Goal: Task Accomplishment & Management: Use online tool/utility

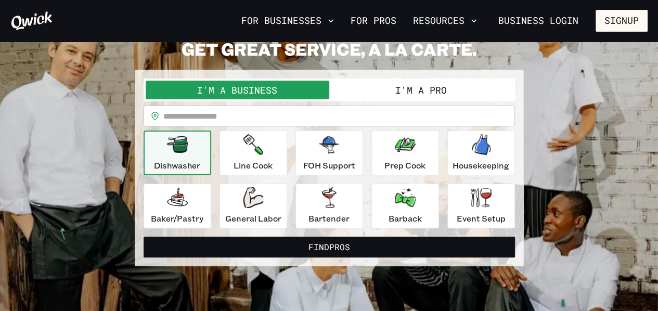
scroll to position [52, 0]
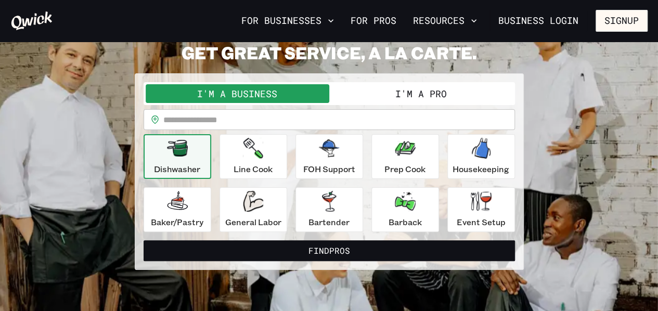
click at [464, 96] on button "I'm a Pro" at bounding box center [421, 93] width 184 height 19
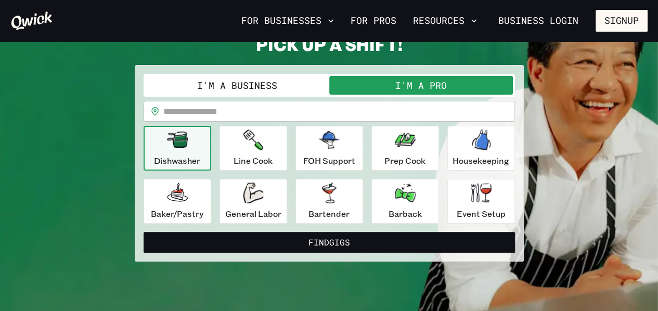
scroll to position [67, 0]
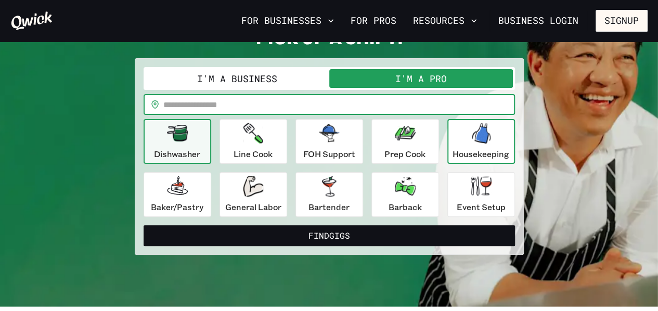
drag, startPoint x: 408, startPoint y: 109, endPoint x: 479, endPoint y: 132, distance: 75.1
click at [479, 132] on div "**********" at bounding box center [330, 142] width 372 height 150
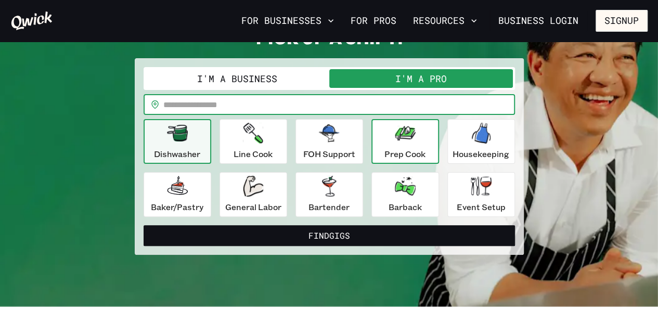
click at [403, 139] on icon "button" at bounding box center [405, 133] width 21 height 15
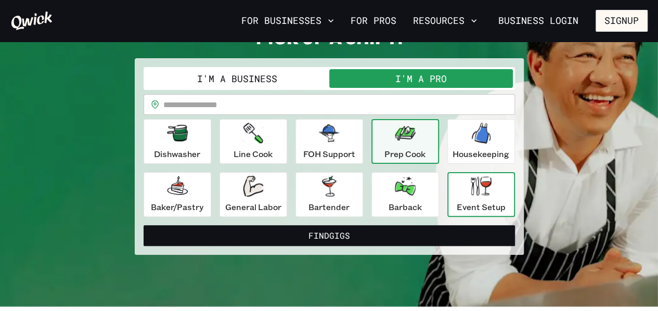
click at [502, 202] on p "Event Setup" at bounding box center [481, 207] width 49 height 12
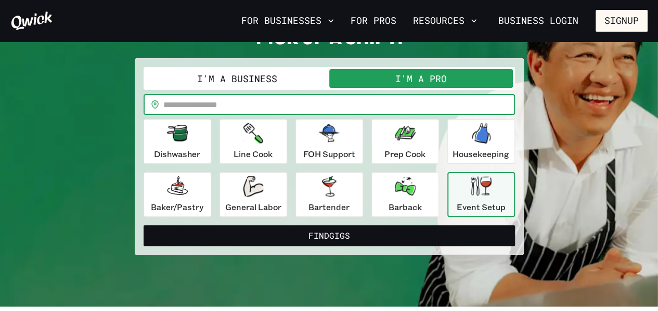
click at [435, 101] on input "text" at bounding box center [339, 104] width 352 height 21
type input "*****"
click at [144, 225] on button "Find Gigs" at bounding box center [330, 235] width 372 height 21
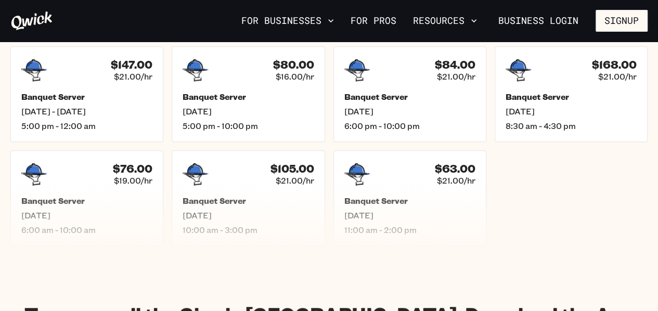
scroll to position [285, 0]
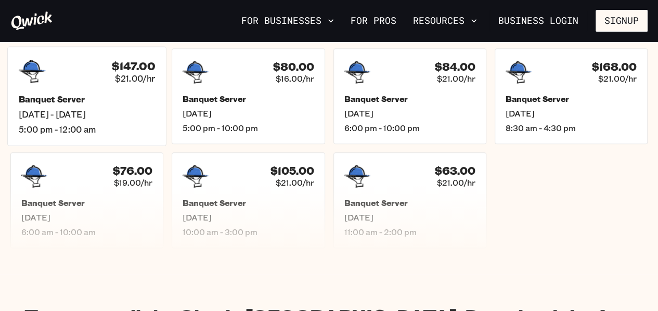
click at [85, 111] on span "[DATE] - [DATE]" at bounding box center [87, 114] width 136 height 11
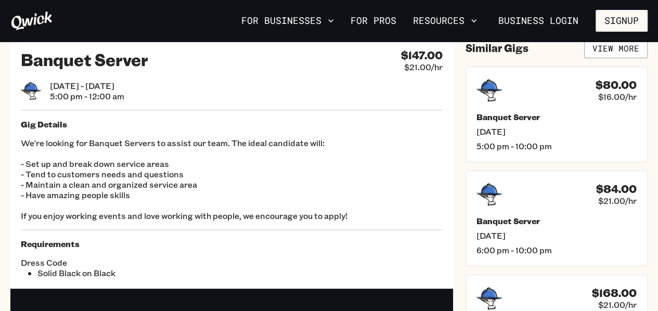
scroll to position [30, 0]
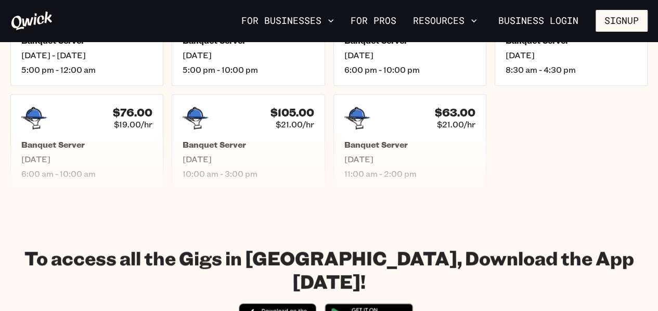
scroll to position [263, 0]
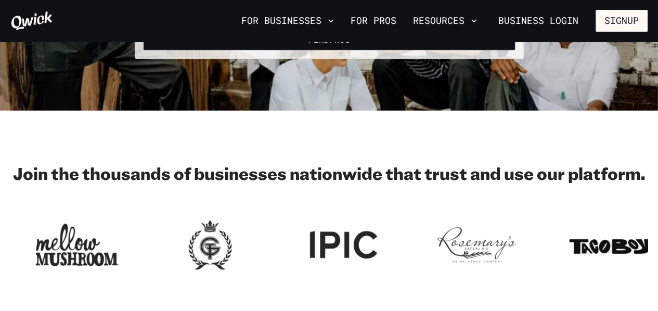
scroll to position [67, 0]
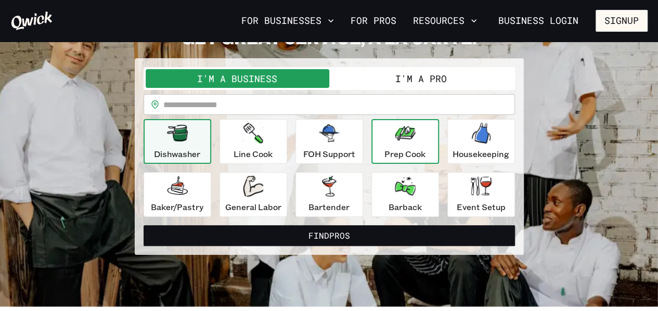
click at [395, 141] on icon "button" at bounding box center [405, 133] width 21 height 21
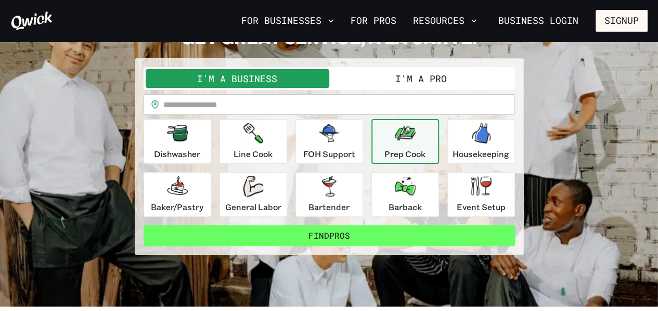
click at [306, 235] on button "Find Pros" at bounding box center [330, 235] width 372 height 21
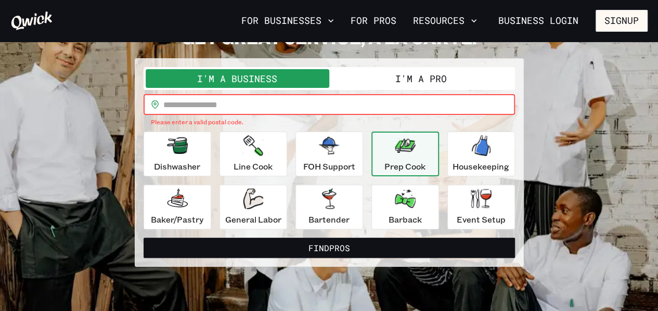
click at [361, 97] on input "text" at bounding box center [339, 104] width 352 height 21
click at [390, 74] on button "I'm a Pro" at bounding box center [421, 78] width 184 height 19
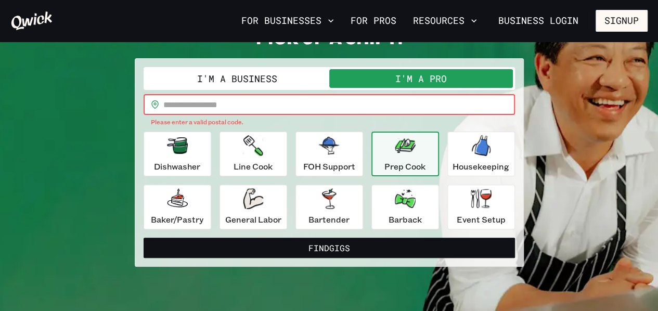
click at [369, 98] on input "text" at bounding box center [339, 104] width 352 height 21
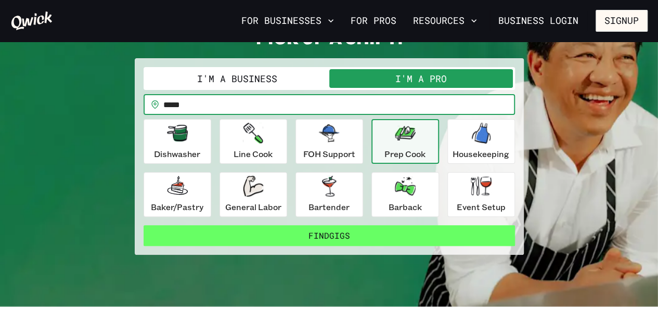
type input "*****"
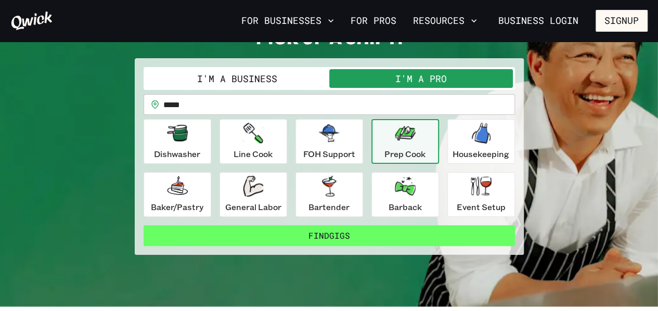
click at [304, 232] on button "Find Gigs" at bounding box center [330, 235] width 372 height 21
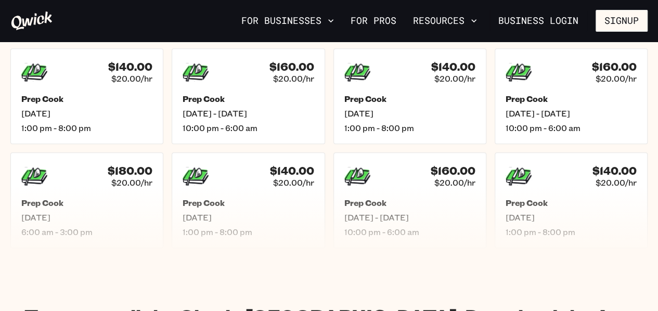
scroll to position [319, 0]
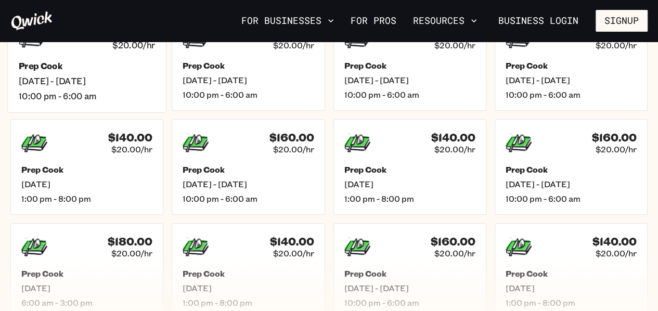
click at [135, 69] on h5 "Prep Cook" at bounding box center [87, 65] width 136 height 11
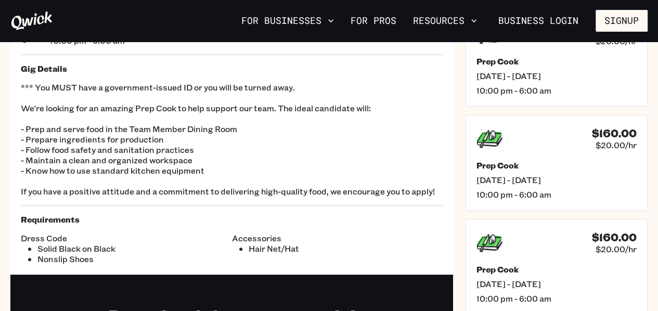
scroll to position [79, 0]
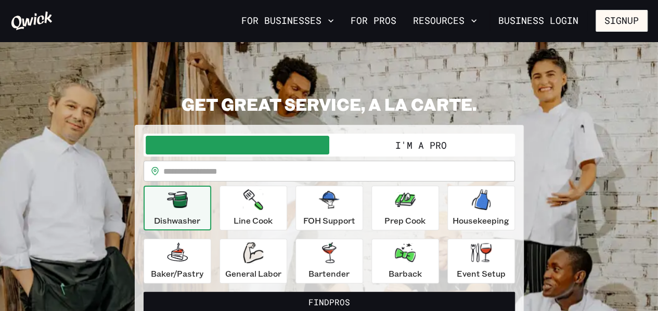
scroll to position [67, 0]
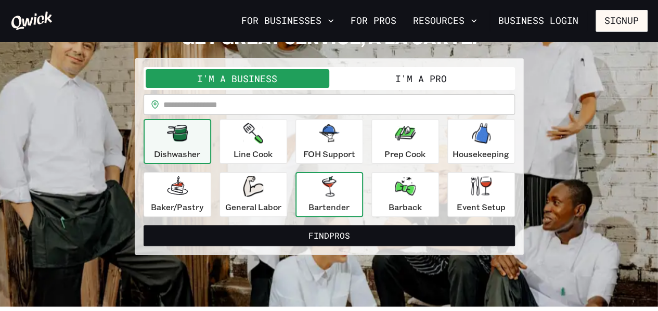
click at [348, 201] on p "Bartender" at bounding box center [329, 207] width 41 height 12
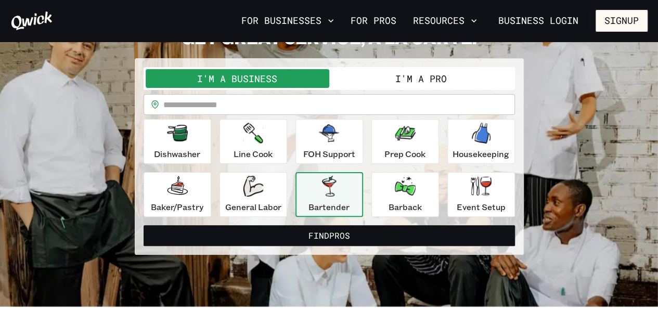
click at [427, 84] on button "I'm a Pro" at bounding box center [421, 78] width 184 height 19
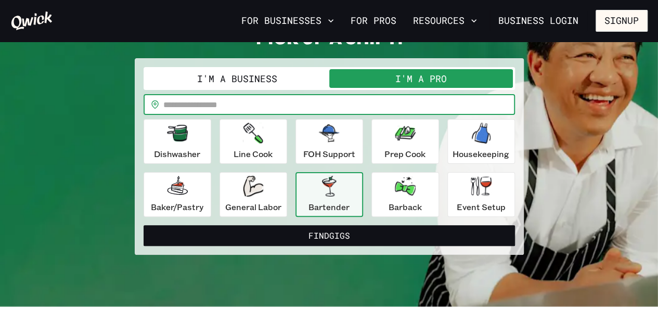
click at [402, 105] on input "text" at bounding box center [339, 104] width 352 height 21
type input "*****"
click at [144, 225] on button "Find Gigs" at bounding box center [330, 235] width 372 height 21
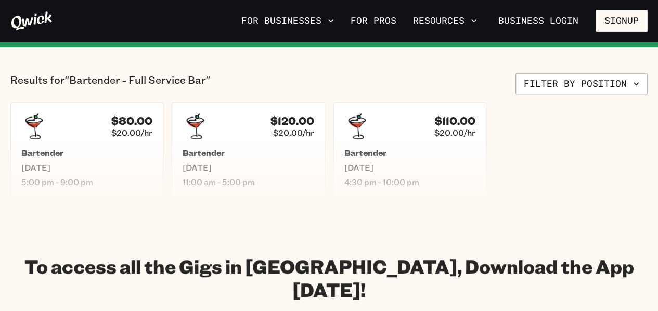
scroll to position [227, 0]
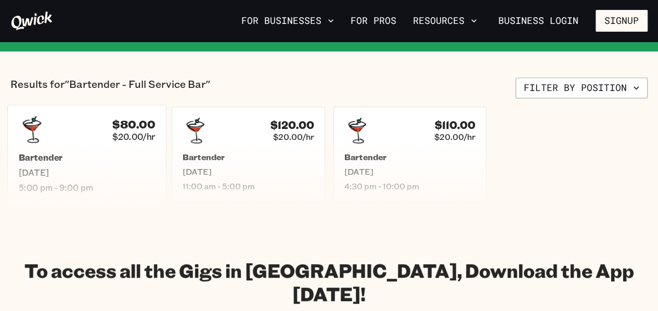
click at [88, 149] on div "$80.00 $20.00/hr Bartender [DATE] 5:00 pm - 9:00 pm" at bounding box center [86, 154] width 159 height 99
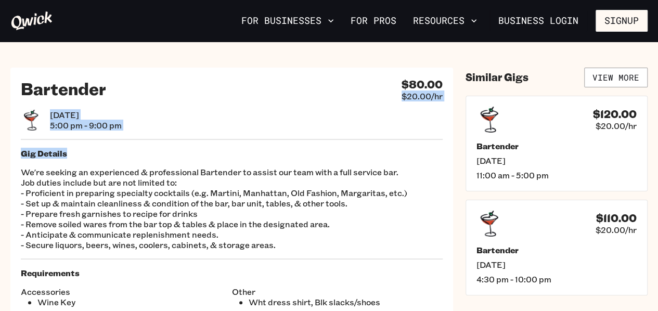
drag, startPoint x: 88, startPoint y: 149, endPoint x: 331, endPoint y: 99, distance: 247.6
click at [331, 99] on div "Bartender $80.00 $20.00/hr [DATE] 5:00 pm - 9:00 pm Gig Details We're seeking a…" at bounding box center [231, 193] width 443 height 250
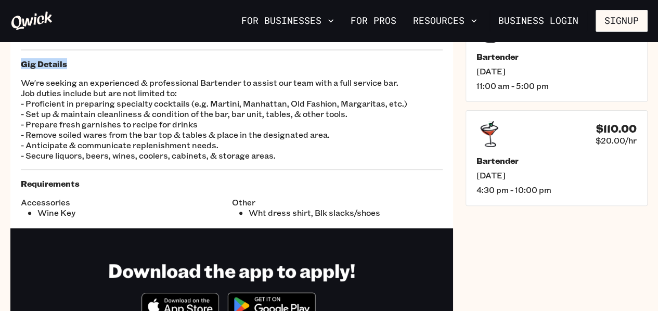
scroll to position [88, 0]
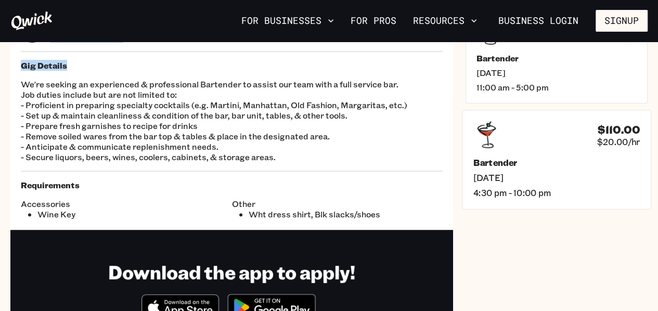
click at [530, 135] on div "$110.00 $20.00/hr" at bounding box center [557, 134] width 167 height 27
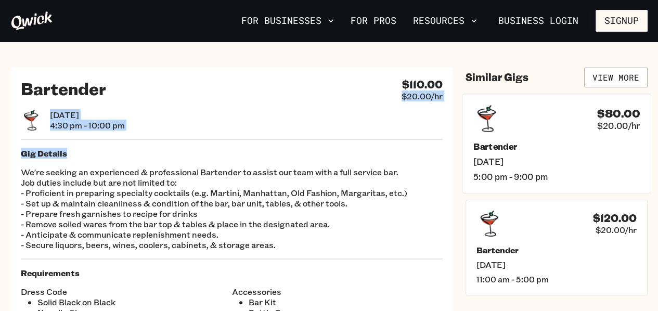
click at [564, 171] on span "5:00 pm - 9:00 pm" at bounding box center [557, 176] width 167 height 11
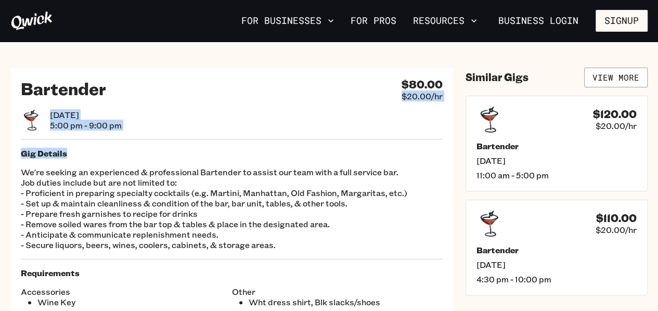
click at [564, 171] on span "11:00 am - 5:00 pm" at bounding box center [557, 175] width 160 height 10
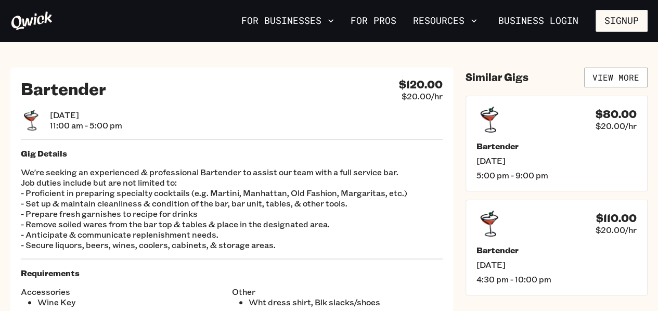
click at [377, 219] on p "We're seeking an experienced & professional Bartender to assist our team with a…" at bounding box center [232, 208] width 422 height 83
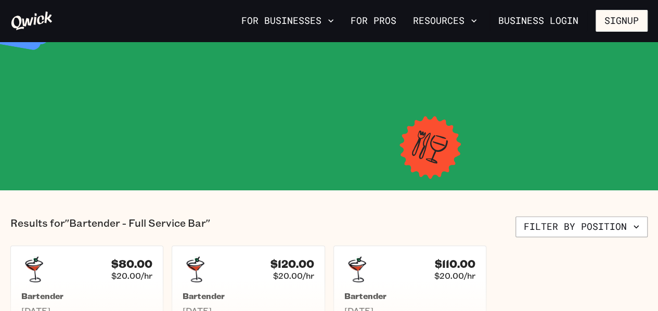
scroll to position [227, 0]
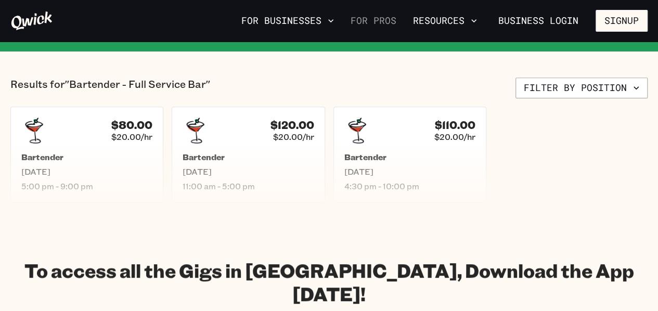
click at [384, 23] on link "For Pros" at bounding box center [374, 21] width 54 height 18
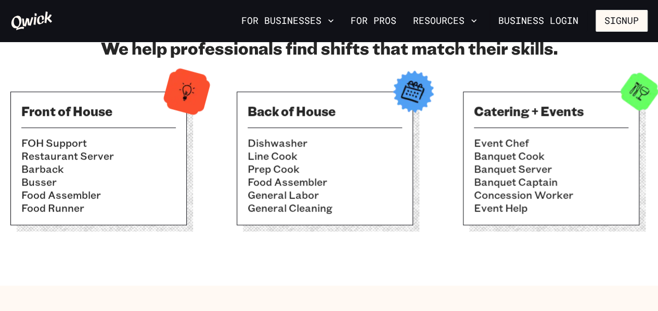
scroll to position [347, 0]
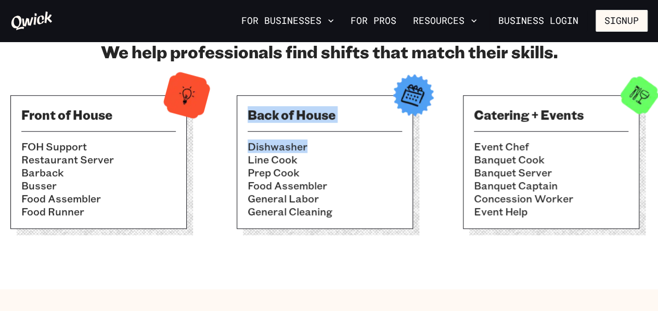
drag, startPoint x: 364, startPoint y: 134, endPoint x: 420, endPoint y: 96, distance: 67.9
click at [413, 96] on div "Back of House Dishwasher Line Cook Prep Cook Food Assembler General Labor Gener…" at bounding box center [325, 162] width 176 height 134
click at [420, 96] on img at bounding box center [413, 95] width 51 height 51
click at [439, 136] on div "Front of House FOH Support Restaurant Server Barback [PERSON_NAME] Food Assembl…" at bounding box center [329, 166] width 638 height 142
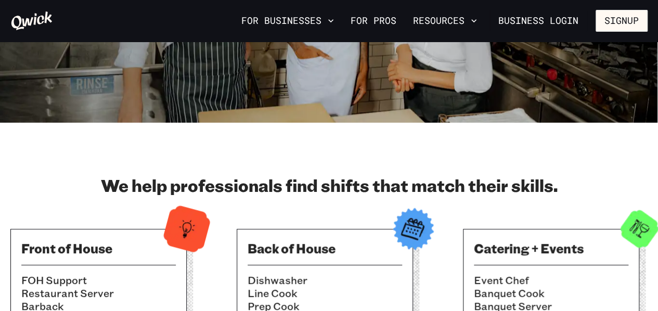
scroll to position [148, 0]
